Goal: Transaction & Acquisition: Subscribe to service/newsletter

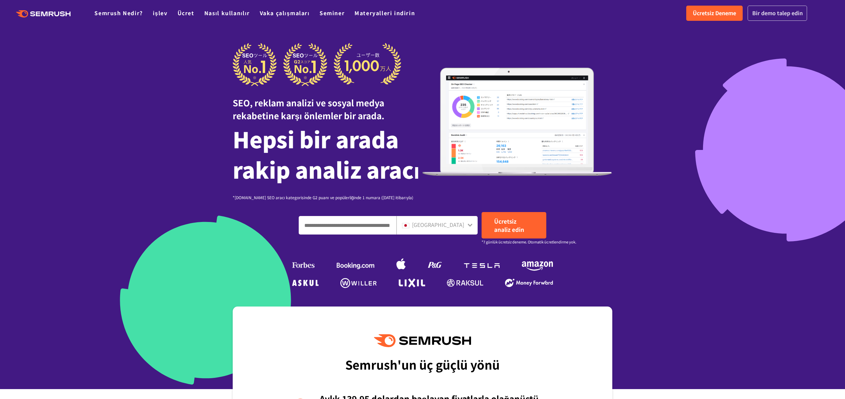
click at [769, 17] on font "Bir demo talep edin" at bounding box center [778, 13] width 51 height 8
click at [708, 16] on font "Ücretsiz Deneme" at bounding box center [714, 13] width 43 height 8
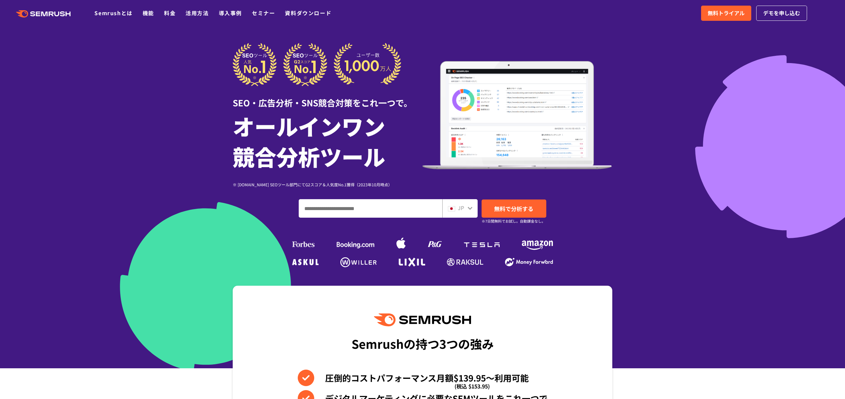
click at [646, 78] on div at bounding box center [422, 184] width 845 height 368
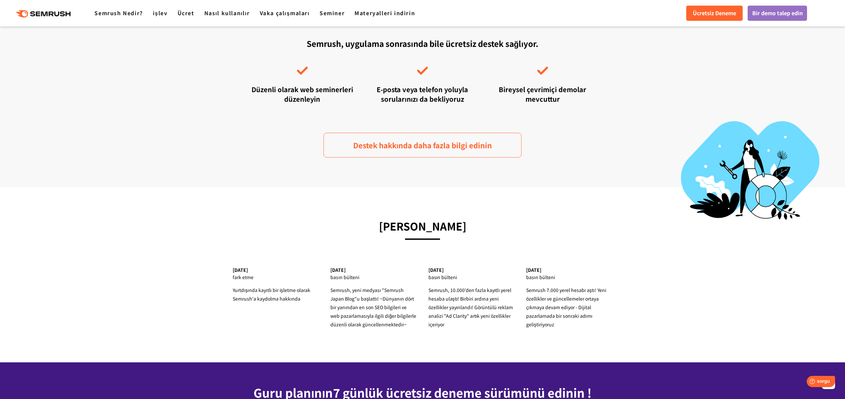
scroll to position [2249, 0]
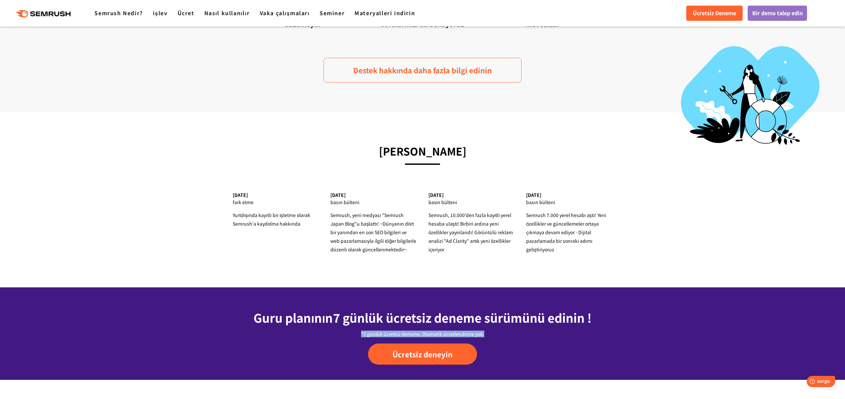
drag, startPoint x: 362, startPoint y: 333, endPoint x: 502, endPoint y: 334, distance: 140.0
click at [501, 334] on div "*7 günlük ücretsiz deneme. Otomatik ücretlendirme yok." at bounding box center [422, 334] width 347 height 7
click at [477, 315] on font "7 günlük ücretsiz deneme sürümünü edinin !" at bounding box center [462, 317] width 259 height 17
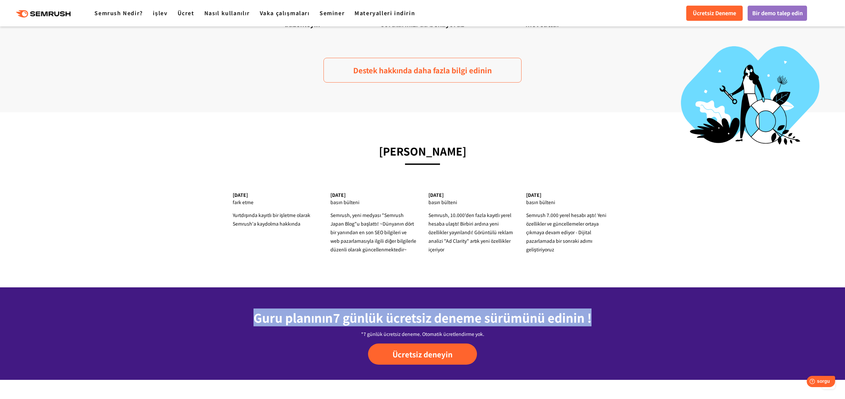
click at [477, 315] on font "7 günlük ücretsiz deneme sürümünü edinin !" at bounding box center [462, 317] width 259 height 17
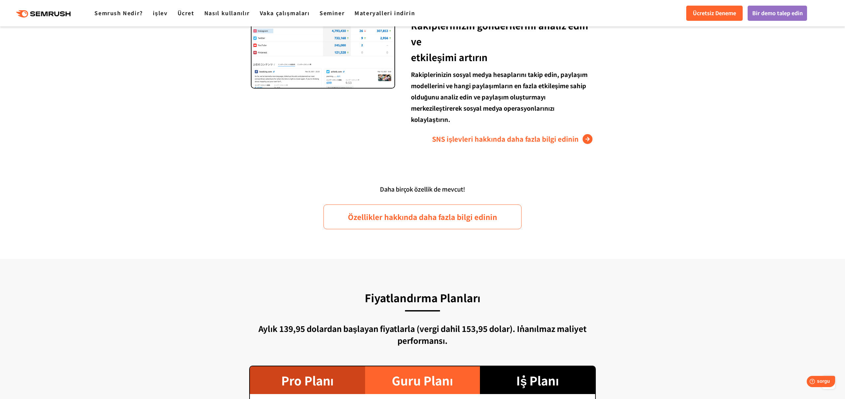
scroll to position [1100, 0]
